Goal: Transaction & Acquisition: Obtain resource

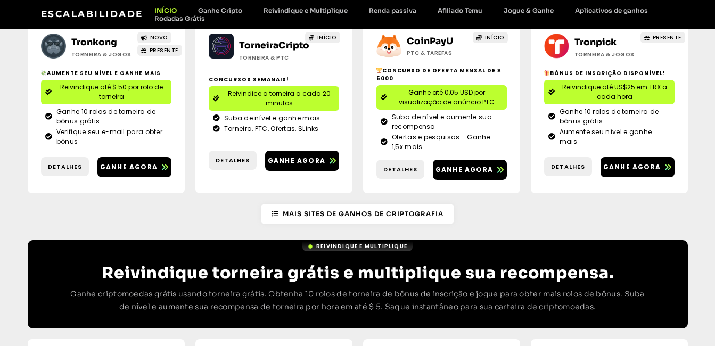
scroll to position [373, 0]
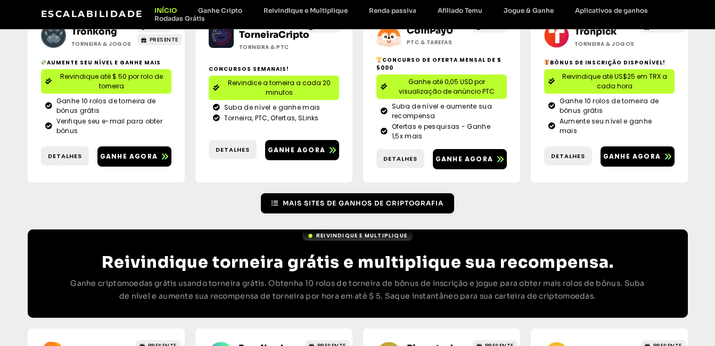
click at [350, 205] on span "Mais sites de ganhos de criptografia" at bounding box center [363, 204] width 161 height 10
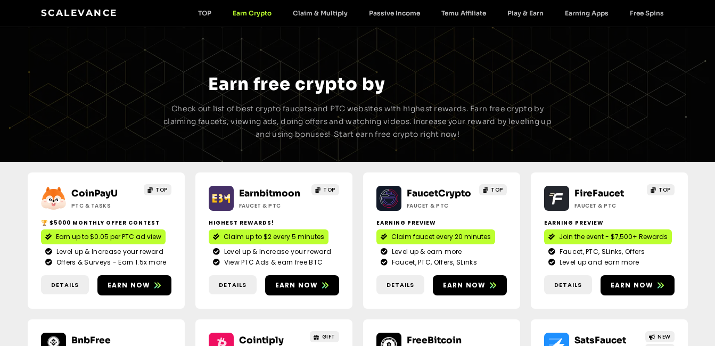
scroll to position [266, 0]
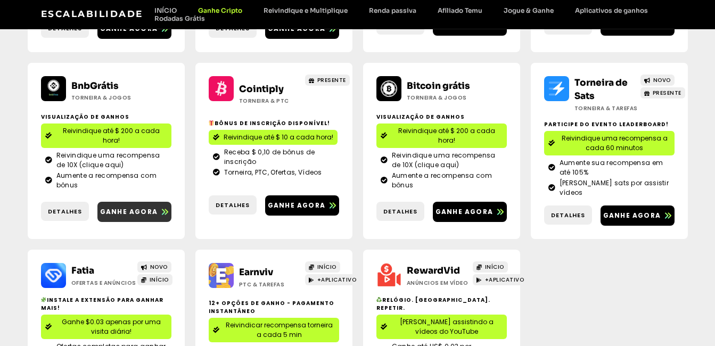
click at [132, 209] on span "Ganhe agora" at bounding box center [129, 212] width 58 height 10
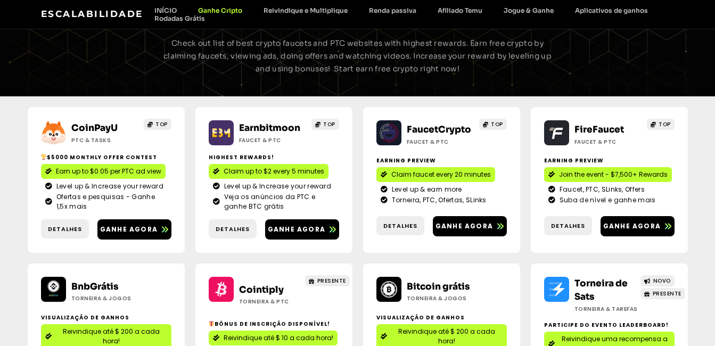
scroll to position [0, 0]
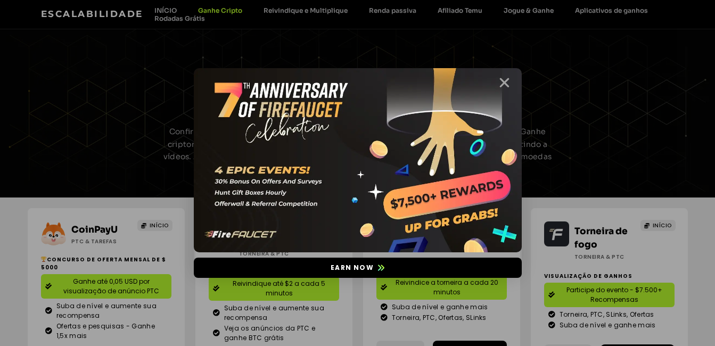
click at [503, 83] on icon "Close" at bounding box center [504, 82] width 13 height 13
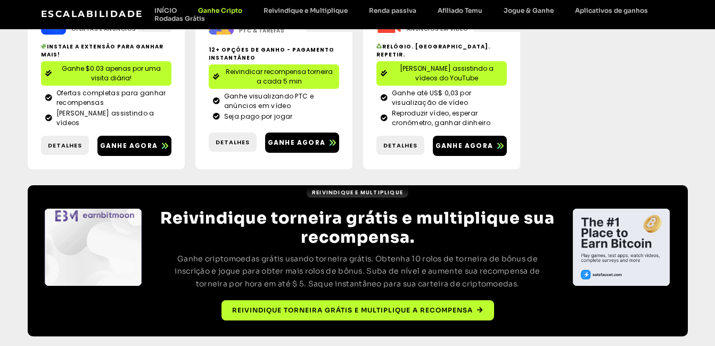
scroll to position [590, 0]
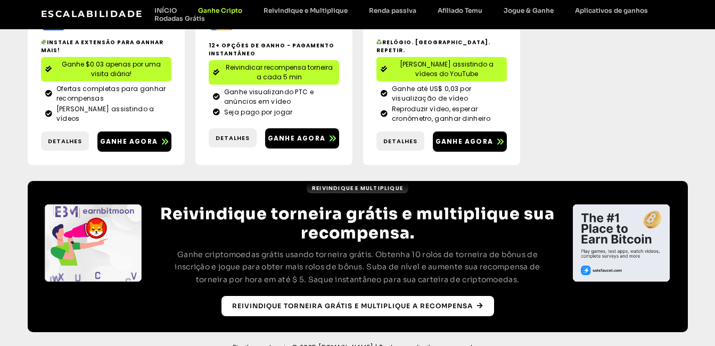
click at [334, 301] on span "Reivindique torneira grátis e multiplique a recompensa" at bounding box center [352, 306] width 241 height 10
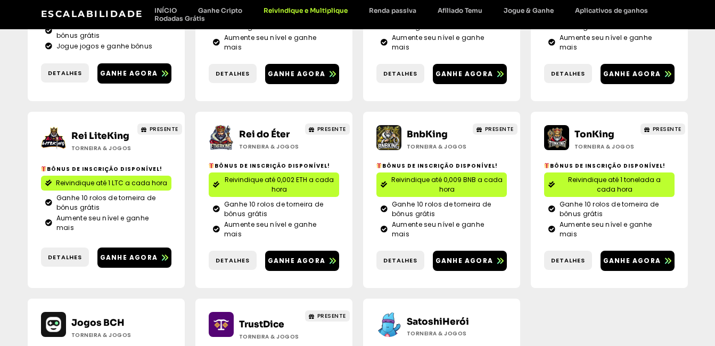
scroll to position [692, 0]
